Goal: Information Seeking & Learning: Find specific fact

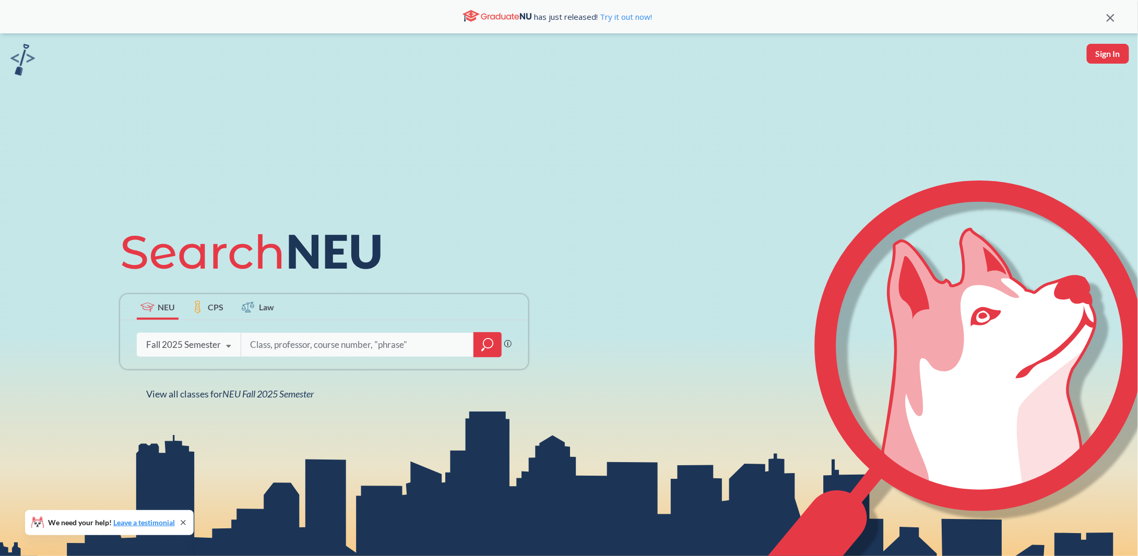
click at [301, 342] on input "search" at bounding box center [357, 345] width 217 height 22
click at [220, 348] on icon at bounding box center [229, 346] width 20 height 29
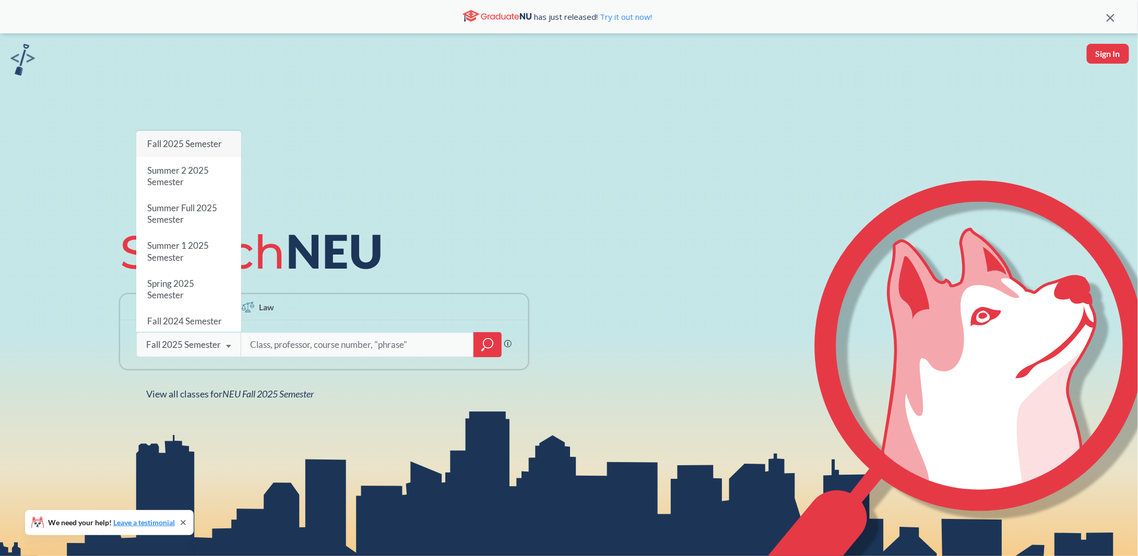
click at [275, 104] on div "NEU CPS Law Phrase search guarantees the exact search appears in the results. E…" at bounding box center [569, 311] width 1138 height 556
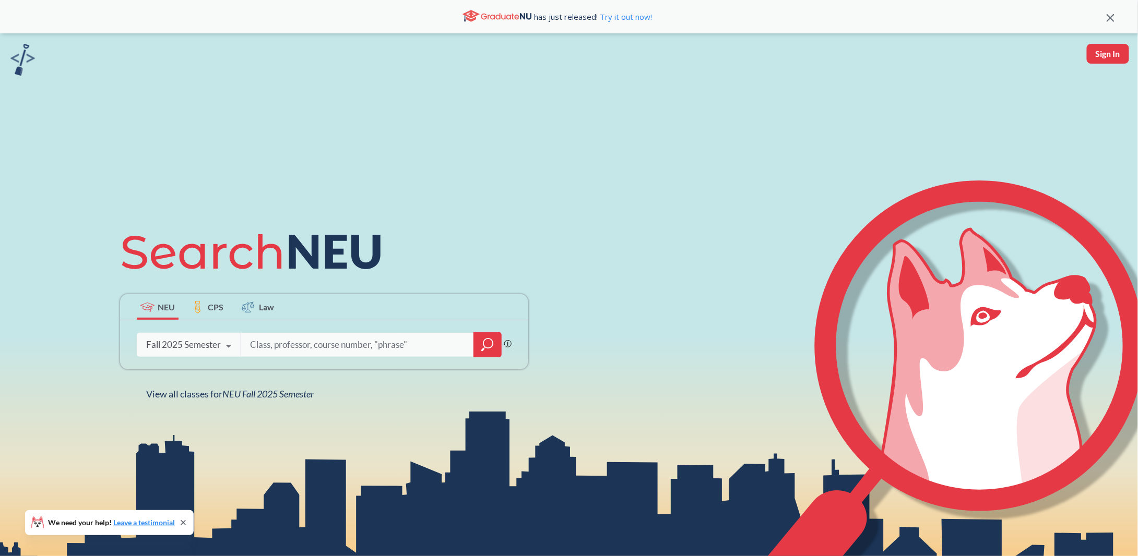
click at [295, 339] on input "search" at bounding box center [357, 345] width 217 height 22
type input "intb 4202"
click at [223, 348] on icon at bounding box center [229, 346] width 20 height 29
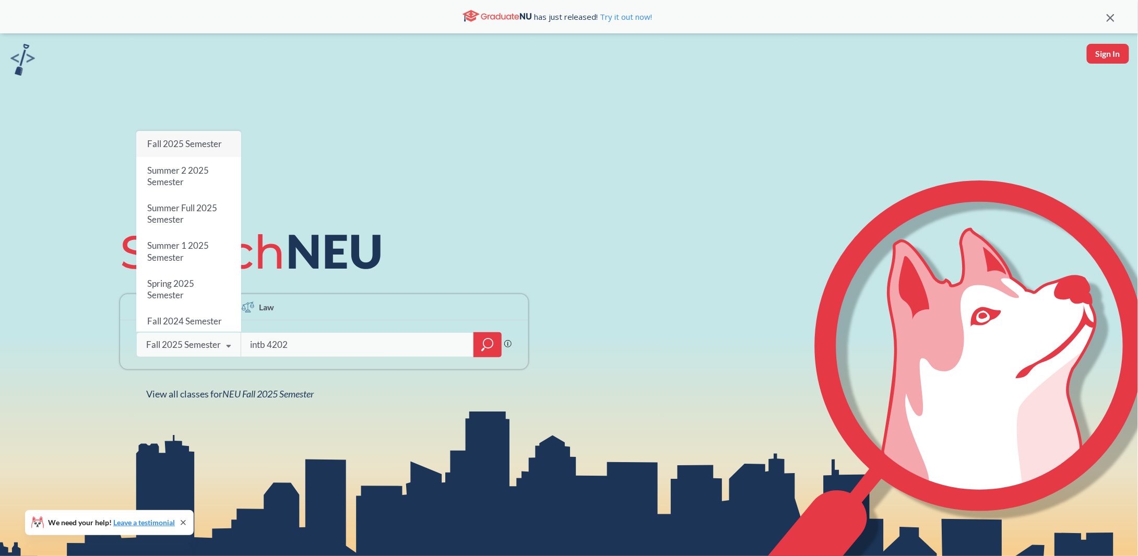
click at [302, 147] on div "NEU CPS Law intb 4202 Phrase search guarantees the exact search appears in the …" at bounding box center [569, 311] width 1138 height 556
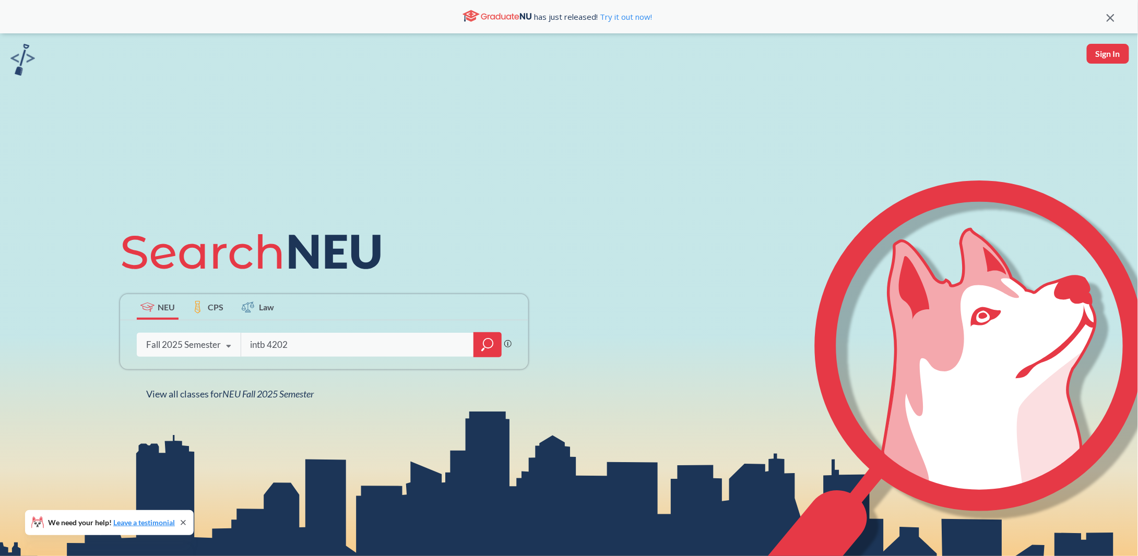
click at [497, 345] on div at bounding box center [487, 344] width 28 height 25
